Goal: Information Seeking & Learning: Learn about a topic

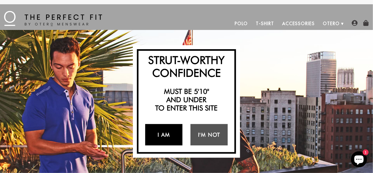
click at [162, 115] on link "I Am" at bounding box center [163, 134] width 37 height 21
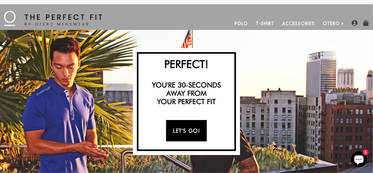
click at [186, 115] on link "Let's Go!" at bounding box center [186, 130] width 40 height 21
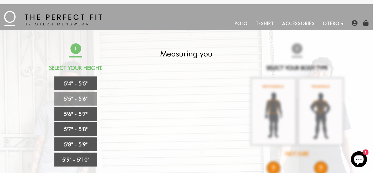
click at [78, 100] on link "5'5" - 5'6"" at bounding box center [75, 99] width 43 height 14
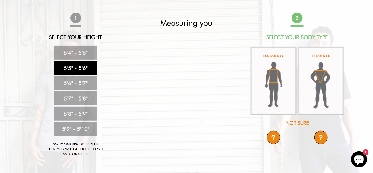
scroll to position [40, 0]
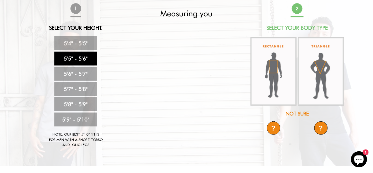
click at [249, 70] on img at bounding box center [274, 71] width 46 height 69
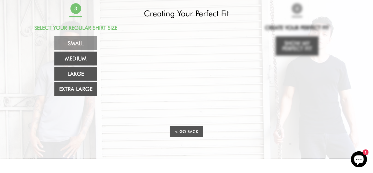
click at [80, 44] on link "Small" at bounding box center [75, 43] width 43 height 14
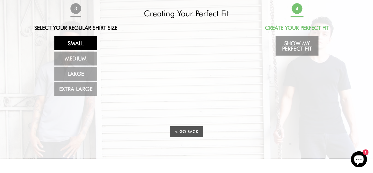
click at [249, 46] on link "Show My Perfect Fit" at bounding box center [297, 45] width 43 height 19
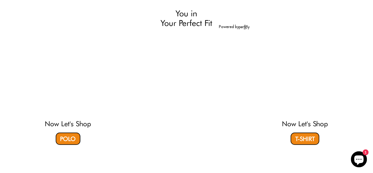
select select "55-56"
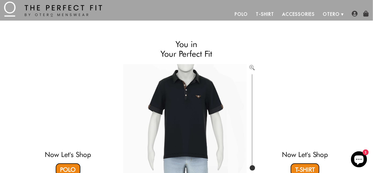
scroll to position [0, 0]
